Goal: Task Accomplishment & Management: Complete application form

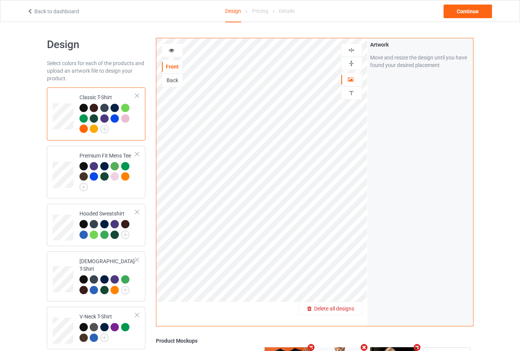
click at [353, 310] on span "Delete all designs" at bounding box center [334, 308] width 40 height 6
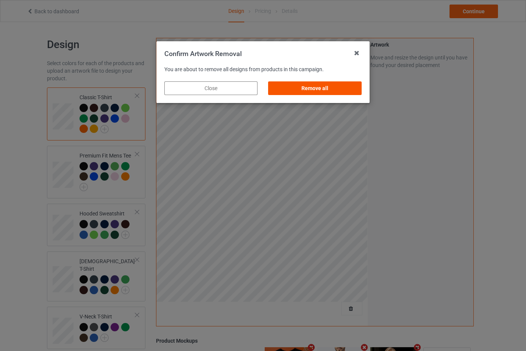
click at [329, 90] on div "Remove all" at bounding box center [314, 88] width 93 height 14
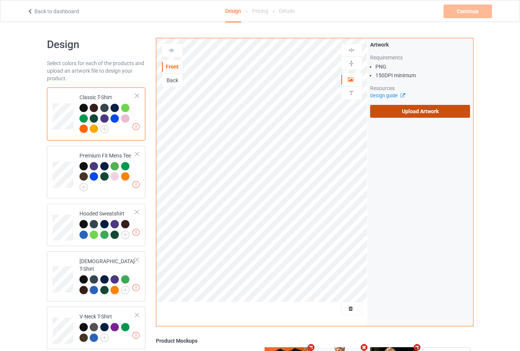
click at [400, 116] on label "Upload Artwork" at bounding box center [420, 111] width 100 height 13
click at [0, 0] on input "Upload Artwork" at bounding box center [0, 0] width 0 height 0
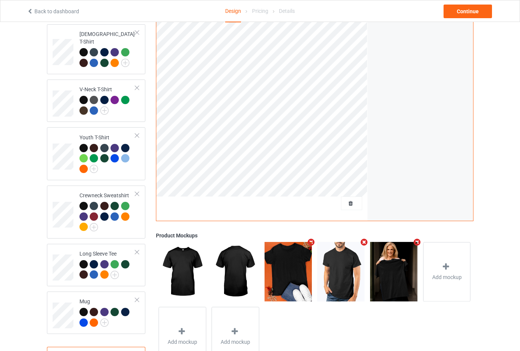
scroll to position [257, 0]
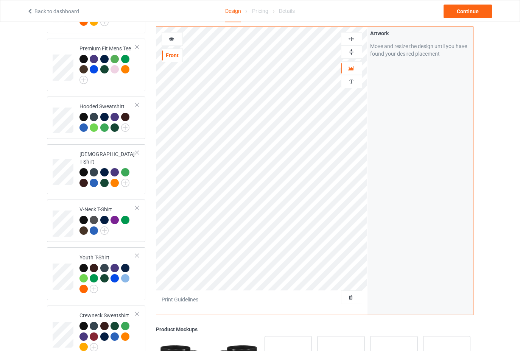
scroll to position [106, 0]
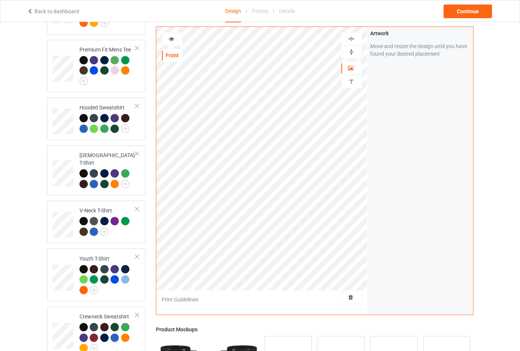
click at [349, 52] on img at bounding box center [351, 51] width 7 height 7
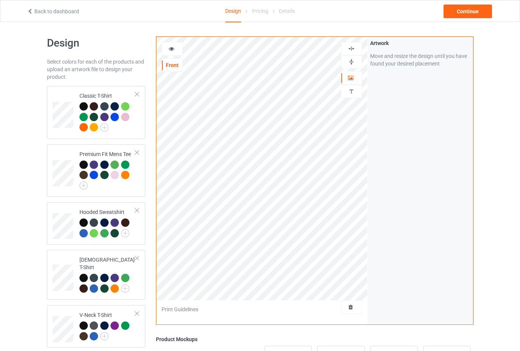
scroll to position [0, 0]
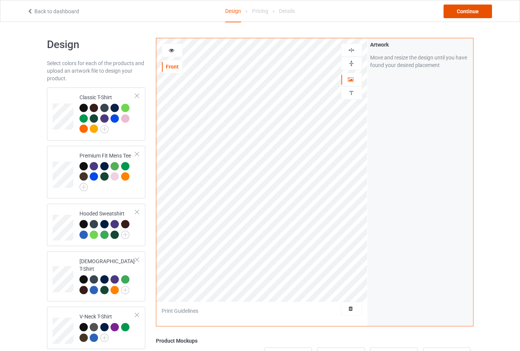
click at [460, 16] on div "Continue" at bounding box center [468, 12] width 48 height 14
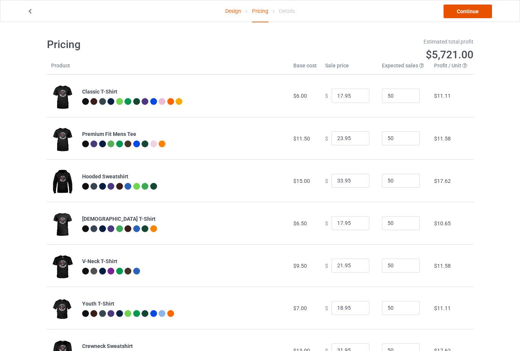
click at [471, 10] on link "Continue" at bounding box center [468, 12] width 48 height 14
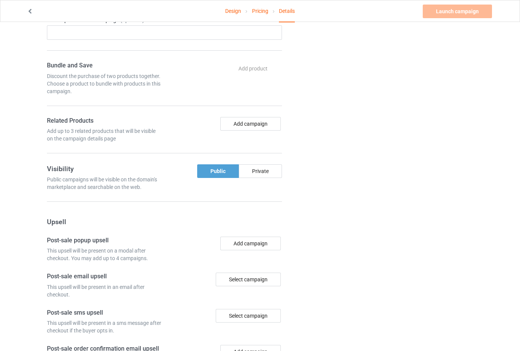
drag, startPoint x: 53, startPoint y: 128, endPoint x: 191, endPoint y: 361, distance: 271.4
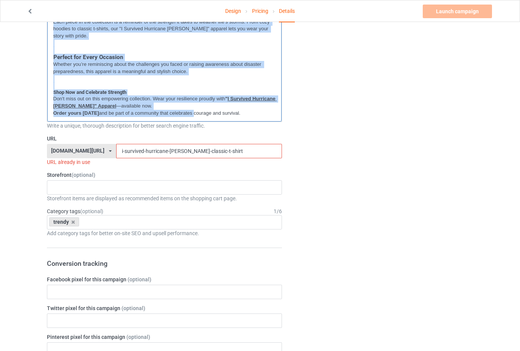
scroll to position [117, 0]
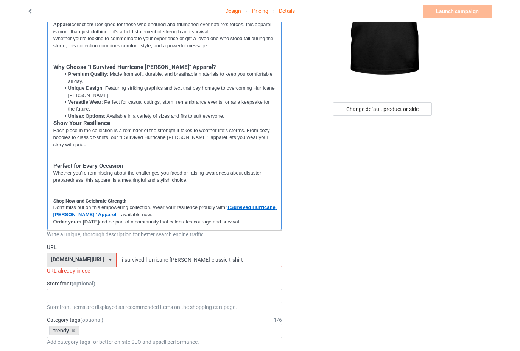
click at [265, 227] on div "Stand Strong in Style with "I Survived Hurricane [PERSON_NAME]" Apparel Celebra…" at bounding box center [164, 116] width 235 height 228
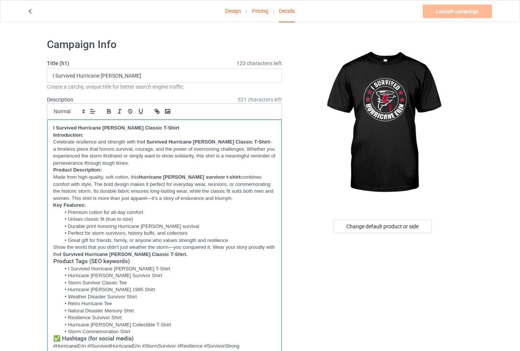
scroll to position [0, 0]
click at [172, 255] on p "Show the world that you didn’t just weather the storm—you conquered it. Wear yo…" at bounding box center [164, 251] width 223 height 14
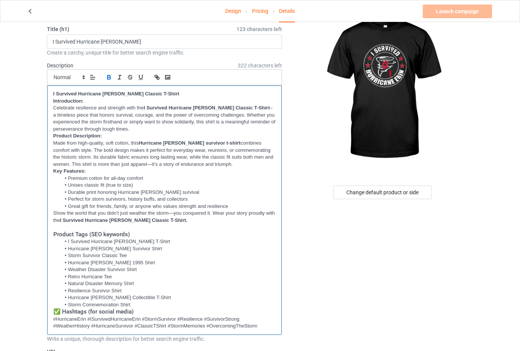
scroll to position [76, 0]
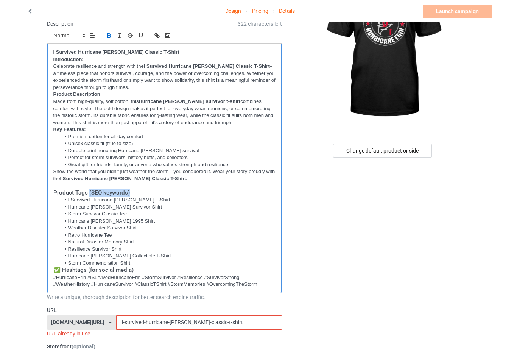
drag, startPoint x: 89, startPoint y: 191, endPoint x: 150, endPoint y: 191, distance: 61.3
click at [150, 191] on h3 "Product Tags (SEO keywords)" at bounding box center [164, 193] width 223 height 8
click at [171, 200] on li "I Survived Hurricane [PERSON_NAME] T-Shirt" at bounding box center [168, 199] width 215 height 7
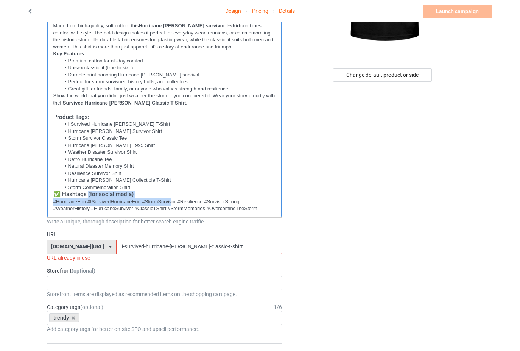
drag, startPoint x: 89, startPoint y: 191, endPoint x: 172, endPoint y: 201, distance: 83.5
click at [172, 201] on div "I Survived Hurricane [PERSON_NAME] Classic T-Shirt Introduction: Celebrate resi…" at bounding box center [164, 92] width 235 height 249
click at [152, 195] on h3 "✅ Hashtags (for social media)" at bounding box center [164, 195] width 223 height 8
drag, startPoint x: 133, startPoint y: 196, endPoint x: 89, endPoint y: 193, distance: 43.6
click at [89, 193] on h3 "✅ Hashtags (for social media)" at bounding box center [164, 195] width 223 height 8
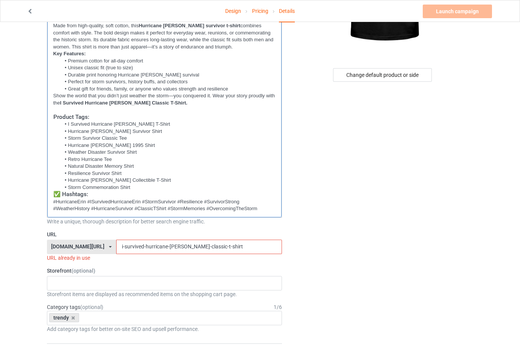
click at [184, 180] on li "Hurricane [PERSON_NAME] Collectible T-Shirt" at bounding box center [168, 180] width 215 height 7
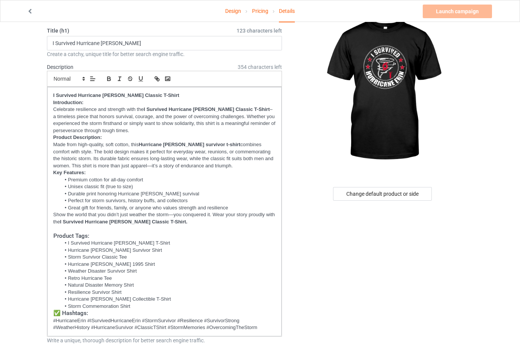
scroll to position [0, 0]
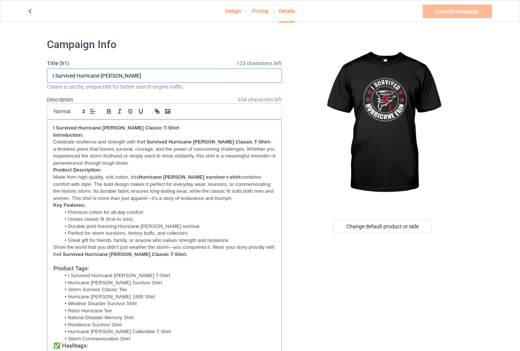
click at [166, 79] on input "I Survived Hurricane [PERSON_NAME]" at bounding box center [164, 76] width 235 height 14
paste input "[PERSON_NAME] Classic T-Shirt"
drag, startPoint x: 145, startPoint y: 75, endPoint x: 112, endPoint y: 79, distance: 32.8
click at [112, 79] on input "I Survived Hurricane [PERSON_NAME] Classic T-Shirt" at bounding box center [164, 76] width 235 height 14
type input "I Survived Hurricane [PERSON_NAME]"
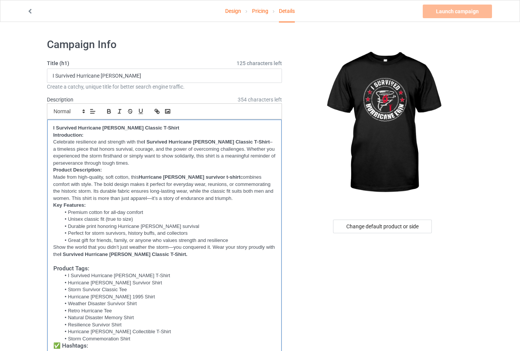
click at [209, 165] on p "Celebrate resilience and strength with the I Survived Hurricane [PERSON_NAME] C…" at bounding box center [164, 153] width 223 height 28
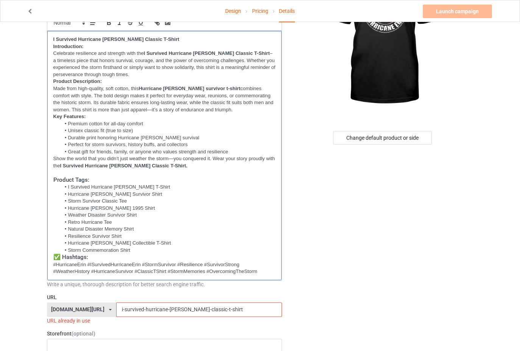
scroll to position [114, 0]
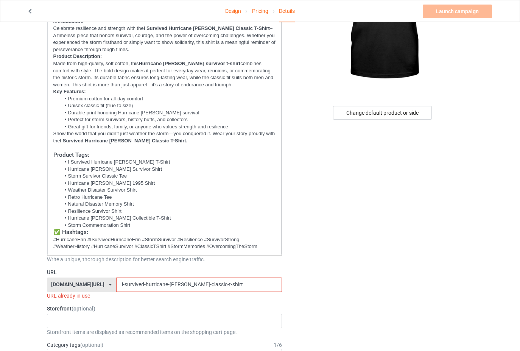
drag, startPoint x: 228, startPoint y: 283, endPoint x: 76, endPoint y: 280, distance: 151.4
click at [76, 280] on div "[DOMAIN_NAME][URL] [DOMAIN_NAME][URL] [DOMAIN_NAME][URL] 61f13dc5bb36cf00292582…" at bounding box center [164, 284] width 235 height 14
paste input "[PERSON_NAME]"
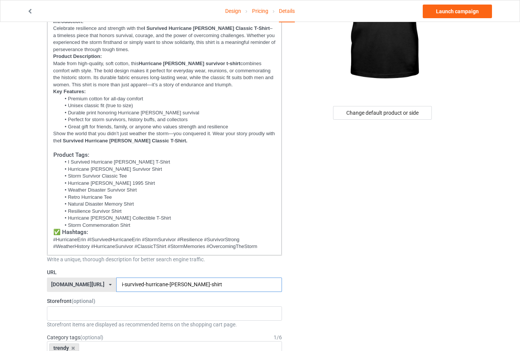
type input "i-survived-hurricane-[PERSON_NAME]-shirt"
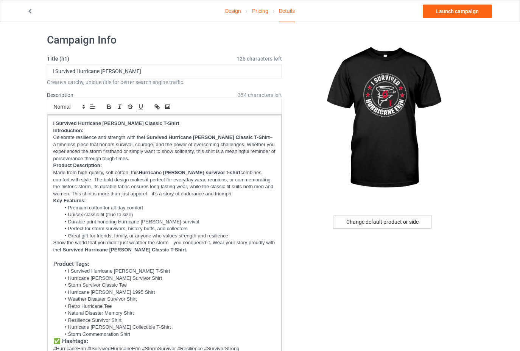
scroll to position [0, 0]
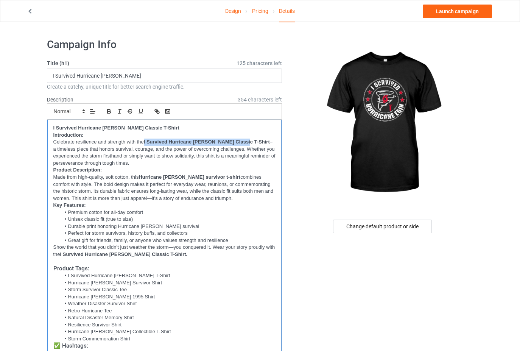
drag, startPoint x: 146, startPoint y: 140, endPoint x: 241, endPoint y: 140, distance: 94.6
click at [241, 140] on p "Celebrate resilience and strength with the I Survived Hurricane [PERSON_NAME] C…" at bounding box center [164, 153] width 223 height 28
click at [156, 111] on line "button" at bounding box center [157, 112] width 2 height 2
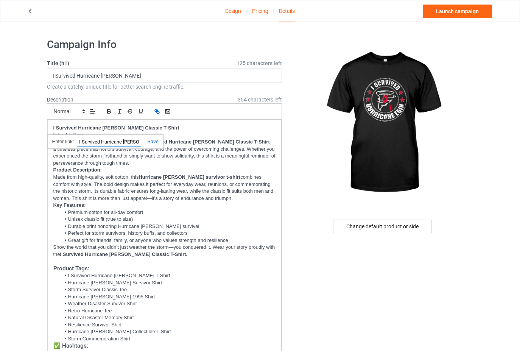
paste input "[URL][DOMAIN_NAME]"
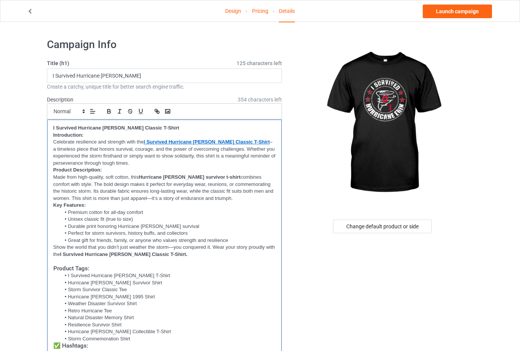
click at [239, 187] on p "Made from high-quality, soft cotton, this Hurricane [PERSON_NAME] survivor t-sh…" at bounding box center [164, 188] width 223 height 28
drag, startPoint x: 142, startPoint y: 175, endPoint x: 211, endPoint y: 177, distance: 69.7
click at [211, 177] on strong "Hurricane [PERSON_NAME] survivor t-shirt" at bounding box center [190, 177] width 102 height 6
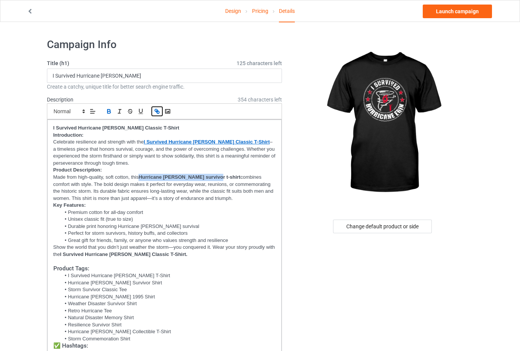
click at [159, 111] on icon "button" at bounding box center [157, 111] width 7 height 7
paste input "[URL][DOMAIN_NAME]"
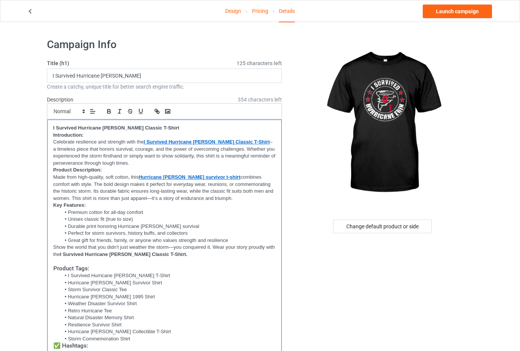
click at [240, 204] on p "Key Features:" at bounding box center [164, 205] width 223 height 7
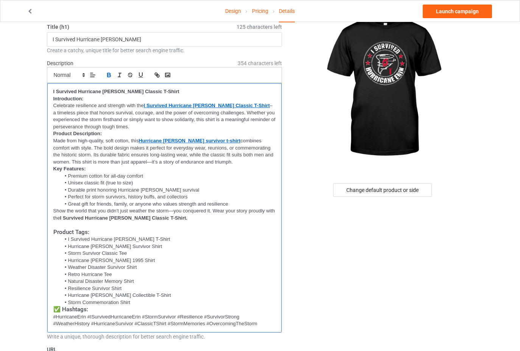
scroll to position [76, 0]
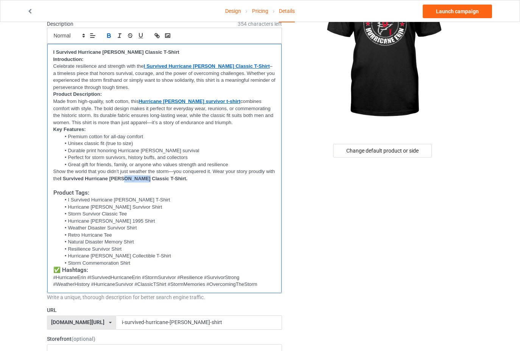
drag, startPoint x: 122, startPoint y: 175, endPoint x: 140, endPoint y: 177, distance: 19.0
click at [140, 177] on strong "I Survived Hurricane [PERSON_NAME] Classic T-Shirt." at bounding box center [124, 179] width 128 height 6
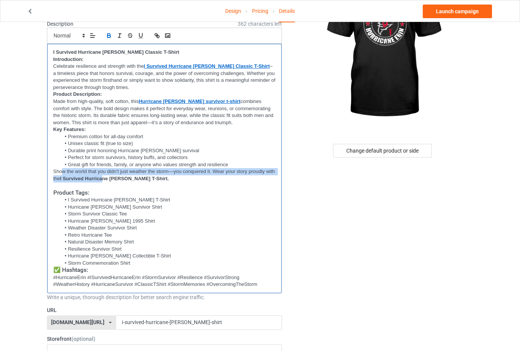
drag, startPoint x: 61, startPoint y: 175, endPoint x: 104, endPoint y: 176, distance: 43.2
click at [104, 176] on p "Show the world that you didn’t just weather the storm—you conquered it. Wear yo…" at bounding box center [164, 175] width 223 height 14
click at [78, 176] on strong "I Survived Hurricane [PERSON_NAME] T-Shirt." at bounding box center [114, 179] width 109 height 6
drag, startPoint x: 61, startPoint y: 176, endPoint x: 138, endPoint y: 177, distance: 76.5
click at [138, 177] on strong "I Survived Hurricane [PERSON_NAME] T-Shirt." at bounding box center [114, 179] width 109 height 6
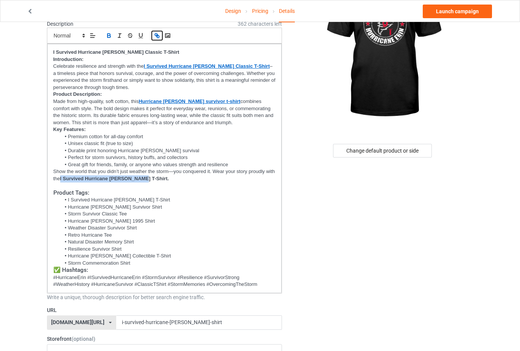
click at [159, 34] on icon "button" at bounding box center [157, 35] width 7 height 7
paste input "[URL][DOMAIN_NAME]"
type input "[URL][DOMAIN_NAME]"
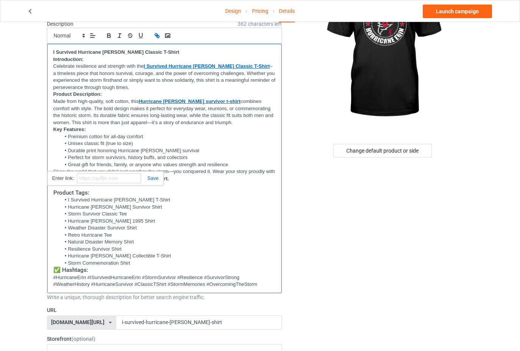
scroll to position [0, 0]
click at [227, 188] on p at bounding box center [164, 185] width 223 height 7
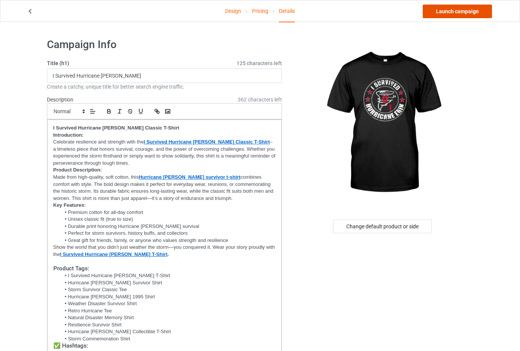
click at [453, 11] on link "Launch campaign" at bounding box center [457, 12] width 69 height 14
